Goal: Task Accomplishment & Management: Use online tool/utility

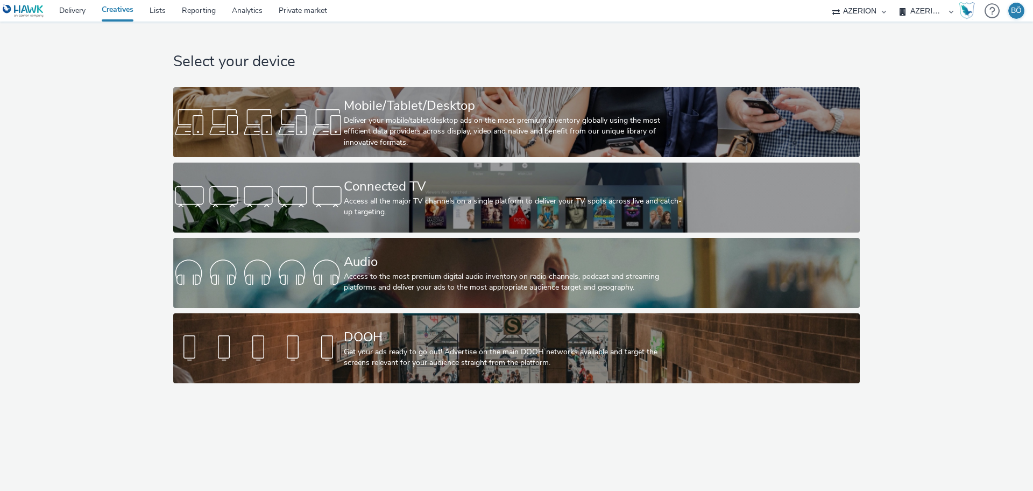
select select "ac009755-aa48-4799-8050-7a339a378eb8"
select select "79162ed7-0017-4339-93b0-3399b708648f"
click at [575, 136] on div "Deliver your mobile/tablet/desktop ads on the most premium inventory globally u…" at bounding box center [514, 131] width 341 height 33
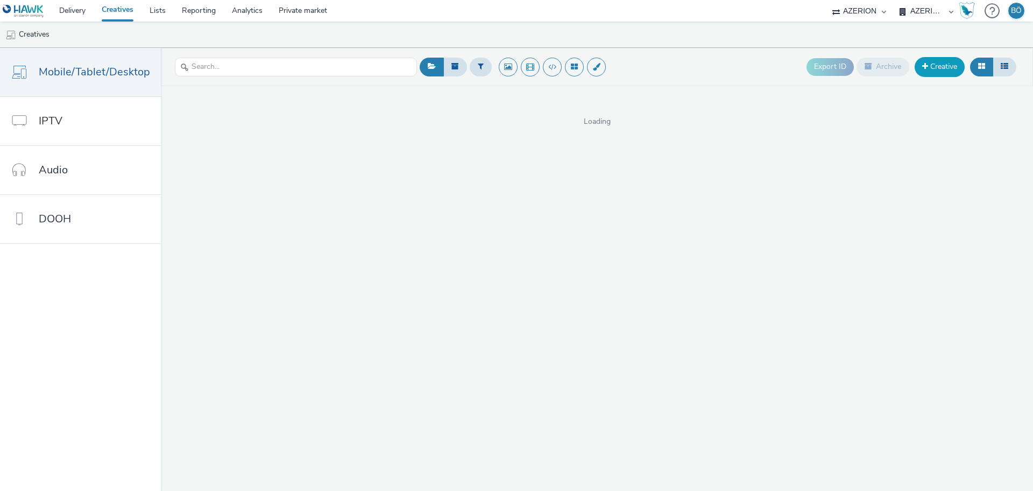
click at [948, 73] on link "Creative" at bounding box center [940, 66] width 50 height 19
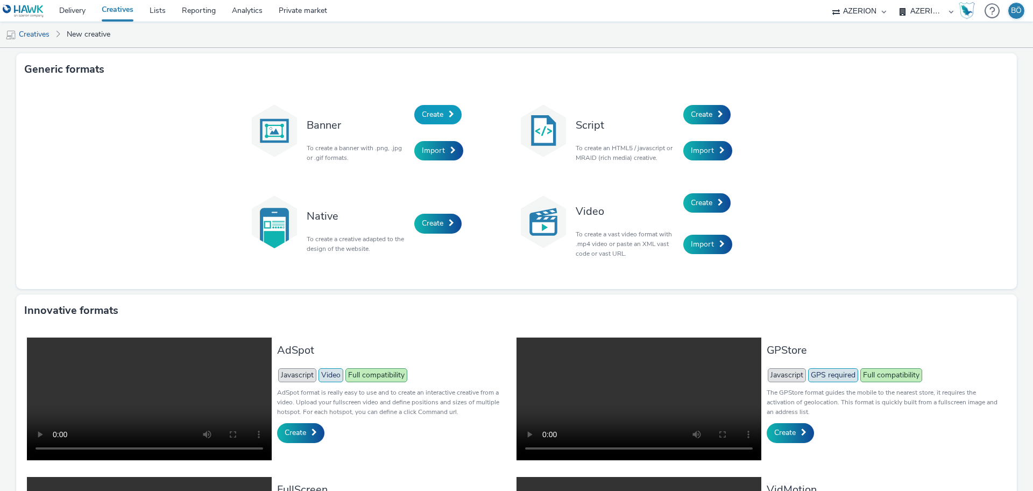
click at [426, 122] on link "Create" at bounding box center [437, 114] width 47 height 19
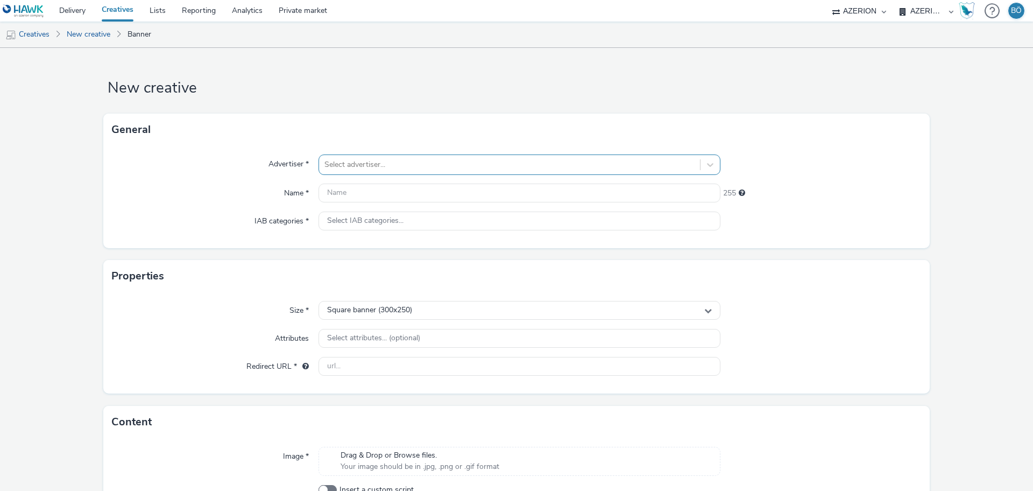
click at [401, 165] on div at bounding box center [509, 164] width 370 height 13
type input "cuis"
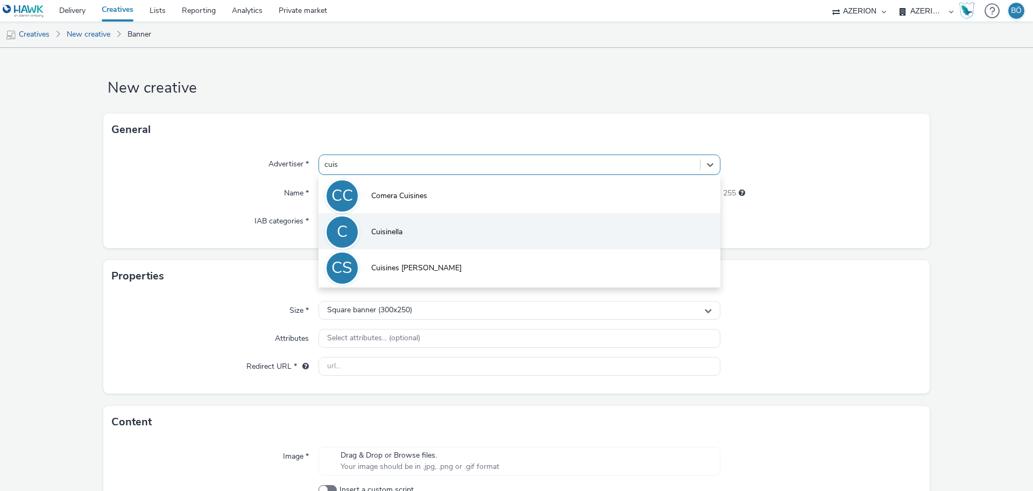
click at [400, 220] on li "C Cuisinella" at bounding box center [520, 231] width 402 height 36
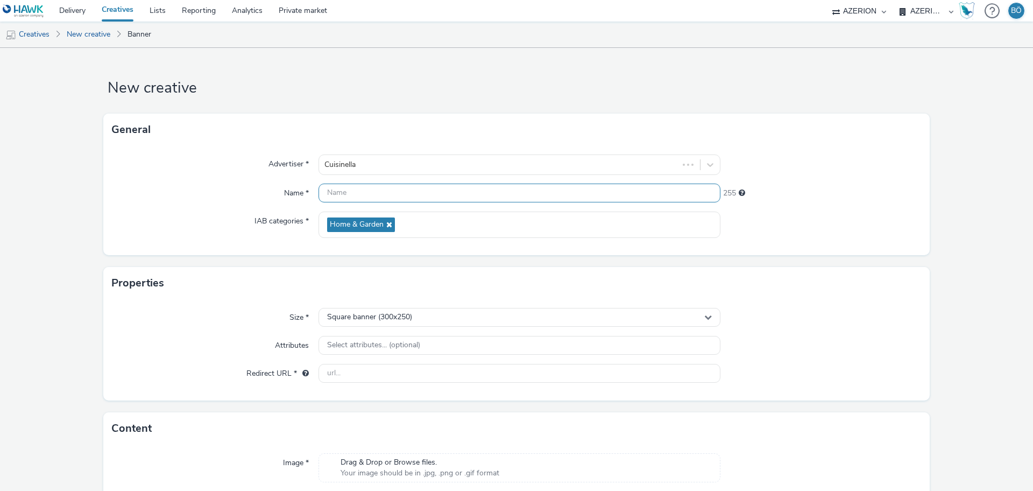
click at [398, 197] on input "text" at bounding box center [520, 192] width 402 height 19
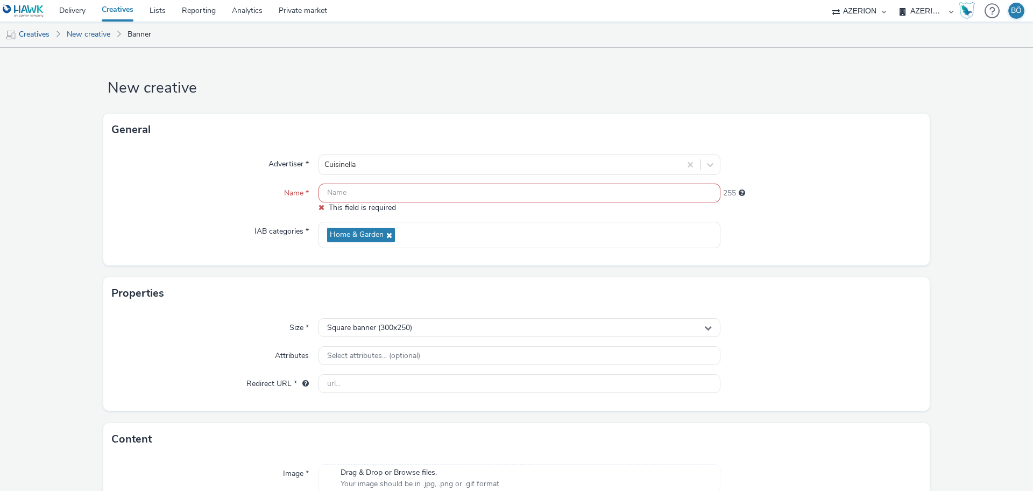
paste input "Cuisinella-App-Mobile-320x480-3b"
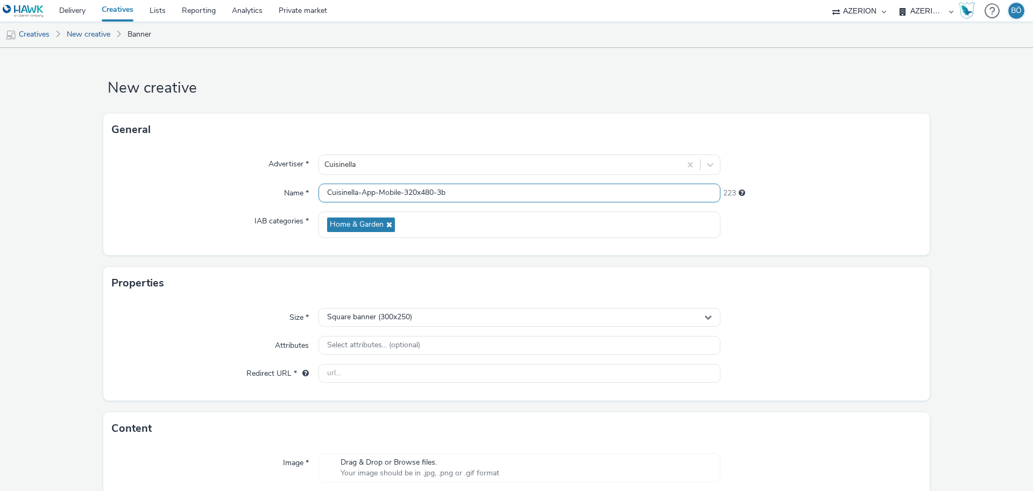
drag, startPoint x: 498, startPoint y: 184, endPoint x: 436, endPoint y: 179, distance: 62.6
click at [435, 183] on input "Cuisinella-App-Mobile-320x480-3b" at bounding box center [520, 192] width 402 height 19
type input "Cuisinella-App-Mobile-320x480_14.10.2025"
click at [438, 319] on div "Square banner (300x250)" at bounding box center [520, 317] width 402 height 19
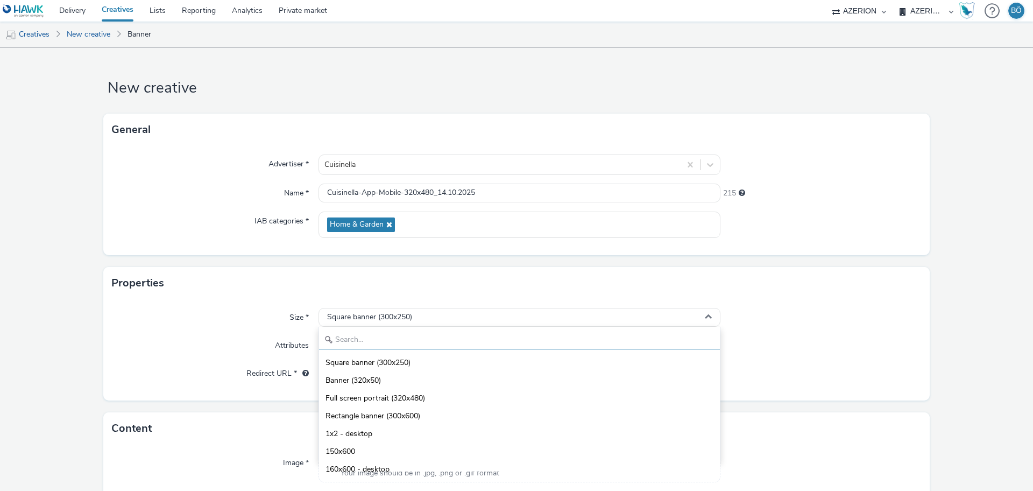
click at [397, 341] on input "text" at bounding box center [519, 339] width 401 height 19
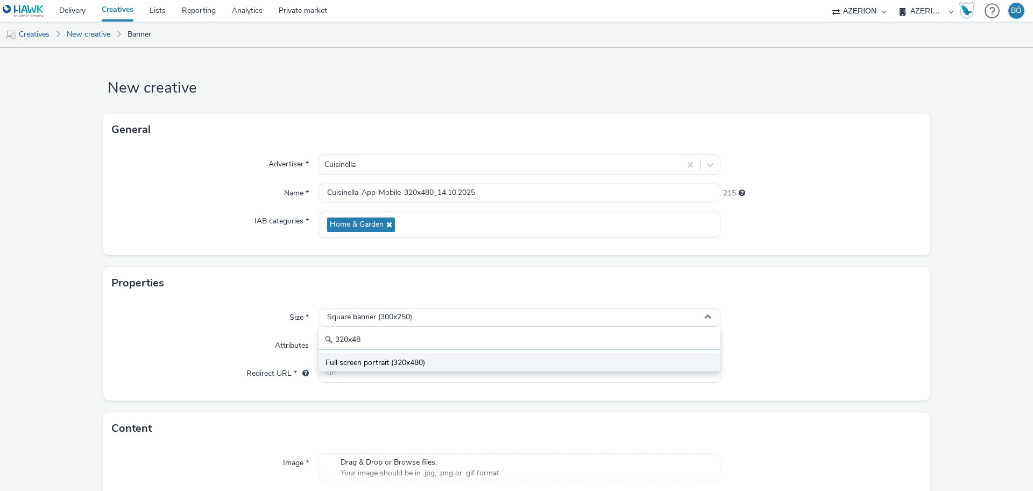
type input "320x48"
click at [394, 366] on span "Full screen portrait (320x480)" at bounding box center [375, 362] width 100 height 11
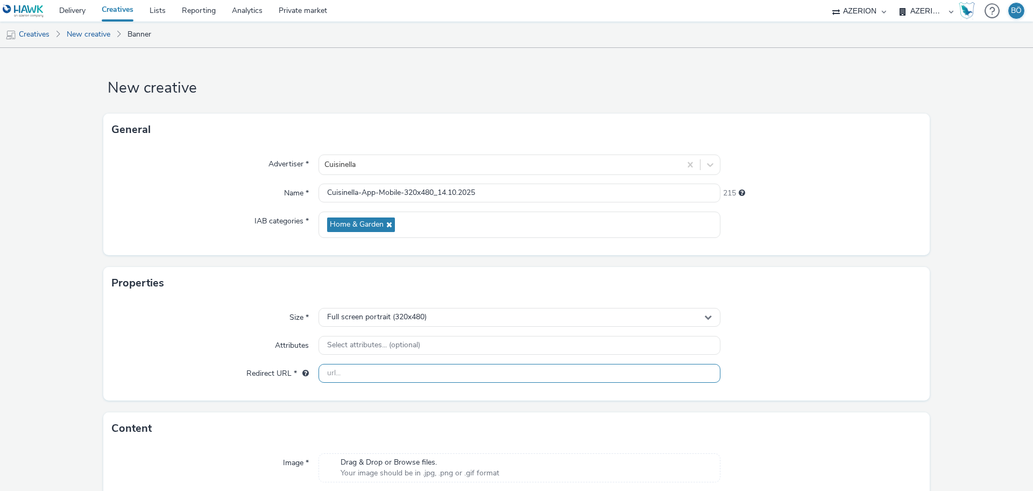
click at [426, 364] on input "text" at bounding box center [520, 373] width 402 height 19
paste input "[URL][DOMAIN_NAME]"
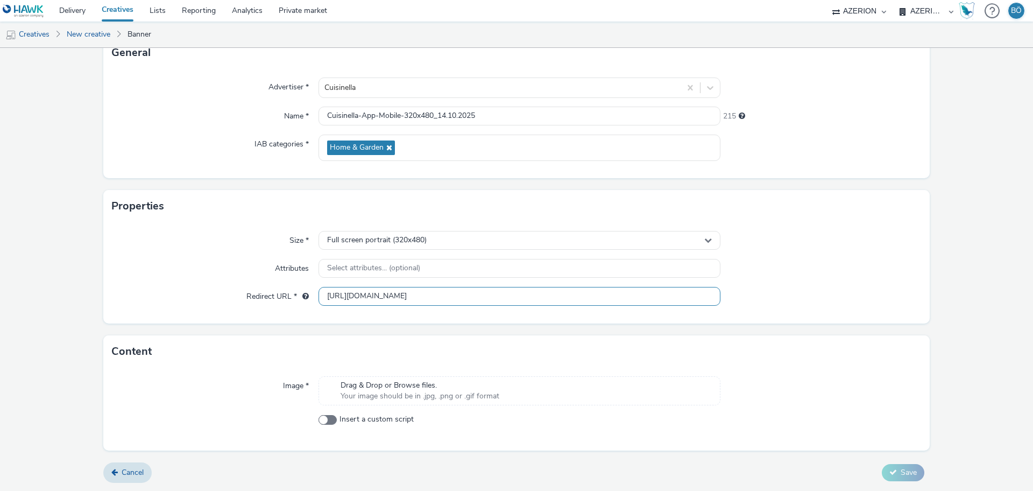
type input "[URL][DOMAIN_NAME]"
click at [427, 379] on div "Drag & Drop or Browse files. Your image should be in .jpg, .png or .gif format" at bounding box center [520, 390] width 402 height 29
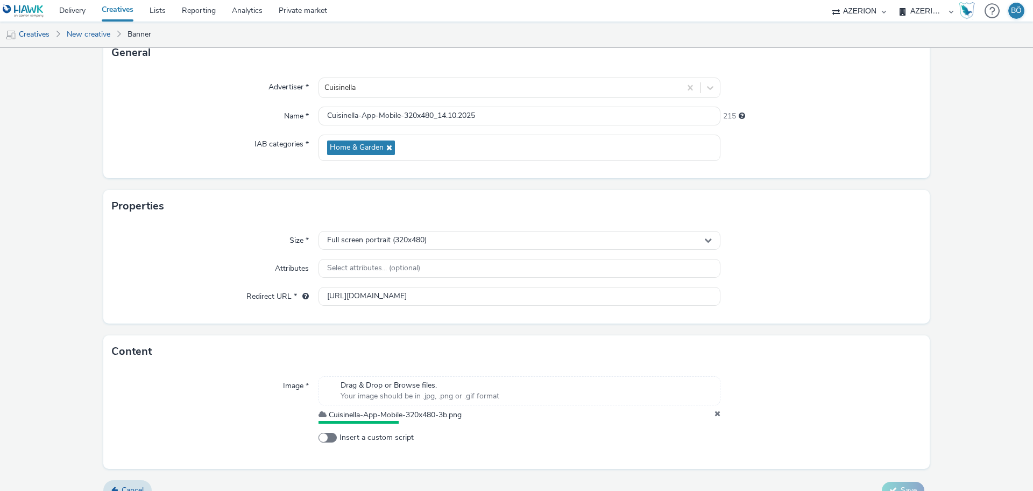
scroll to position [86, 0]
